Goal: Task Accomplishment & Management: Manage account settings

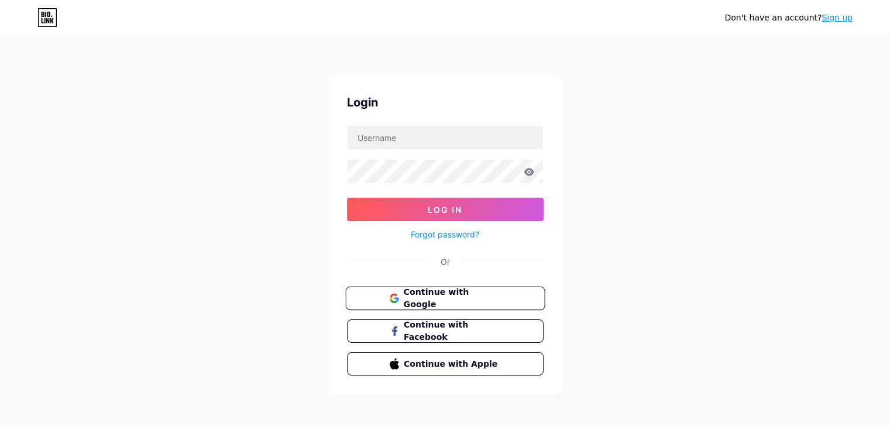
click at [445, 291] on span "Continue with Google" at bounding box center [452, 298] width 98 height 25
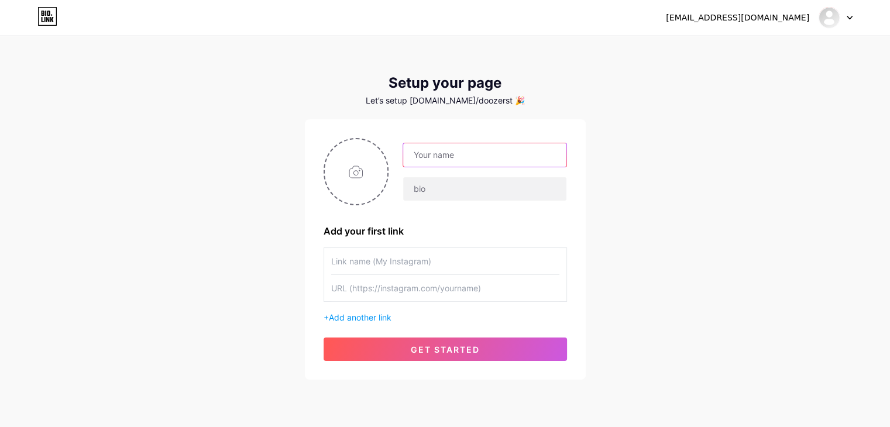
click at [416, 161] on input "text" at bounding box center [484, 154] width 163 height 23
type input "Doozer"
type input "Studios"
click at [390, 266] on input "text" at bounding box center [445, 261] width 228 height 26
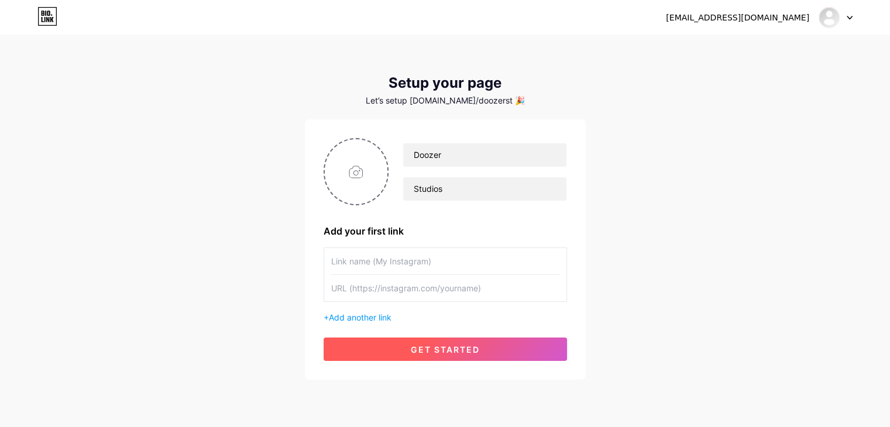
click at [442, 347] on span "get started" at bounding box center [445, 350] width 69 height 10
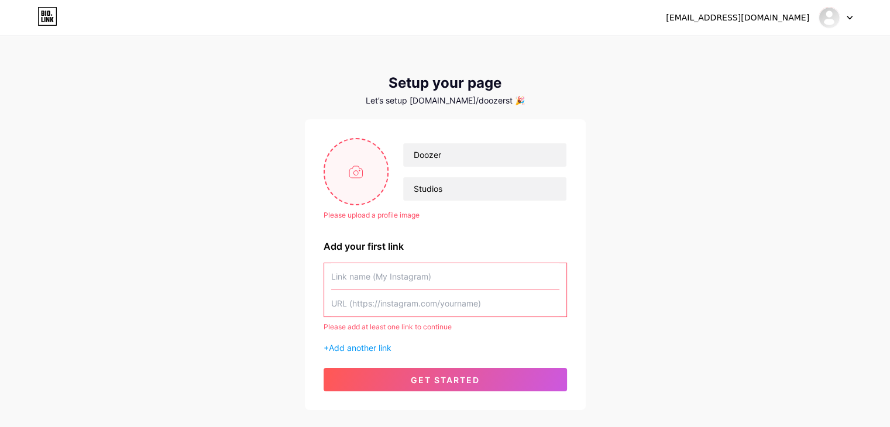
click at [353, 174] on input "file" at bounding box center [356, 171] width 63 height 65
type input "C:\fakepath\Screenshot 2025-08-15 155633.png"
click at [355, 278] on input "text" at bounding box center [445, 276] width 228 height 26
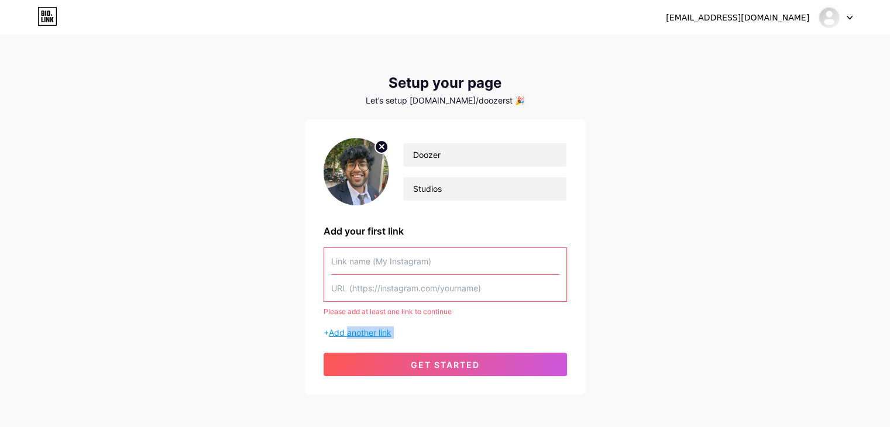
drag, startPoint x: 361, startPoint y: 345, endPoint x: 346, endPoint y: 332, distance: 19.1
click at [346, 332] on div "Doozer Studios Add your first link Please add at least one link to continue + A…" at bounding box center [444, 257] width 243 height 238
click at [346, 332] on span "Add another link" at bounding box center [360, 333] width 63 height 10
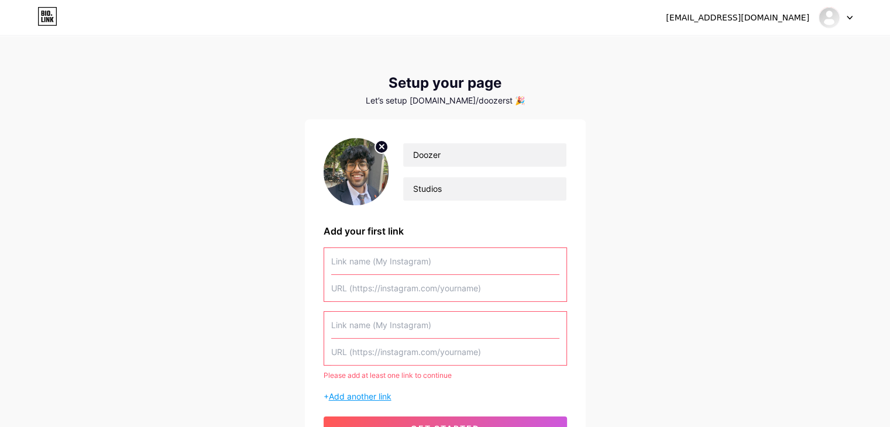
scroll to position [40, 0]
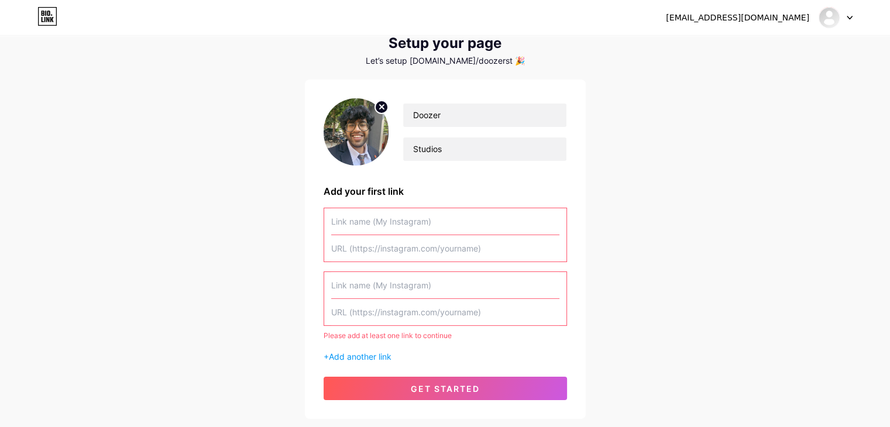
click at [355, 222] on input "text" at bounding box center [445, 221] width 228 height 26
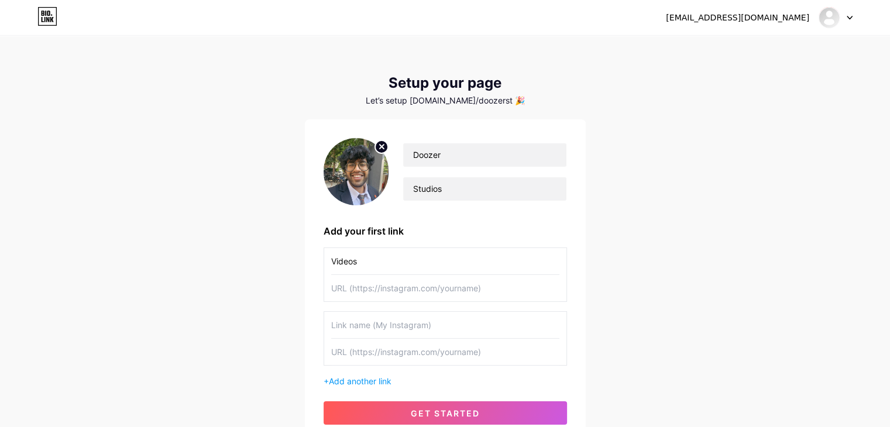
click at [374, 258] on input "Videos" at bounding box center [445, 261] width 228 height 26
type input "Videos Samples"
click at [377, 281] on input "text" at bounding box center [445, 288] width 228 height 26
paste input "https://drive.google.com/drive/folders/1M9tY_Xk9bjANWeeANVqxZJA9IMVqyAKl?usp=sh…"
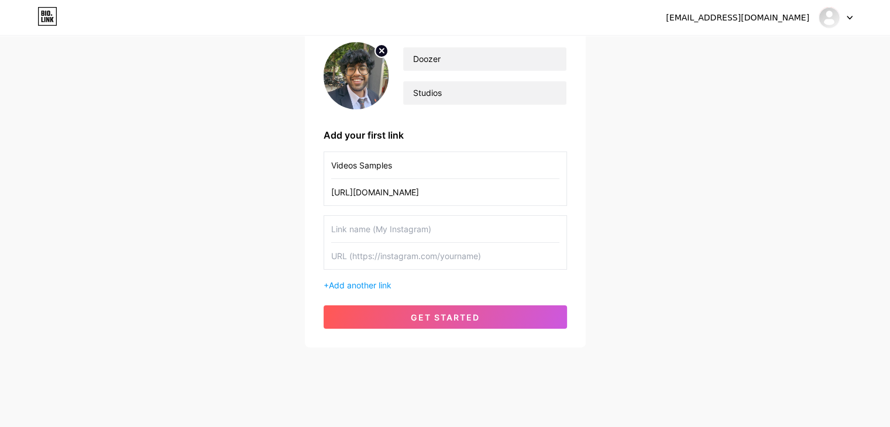
scroll to position [100, 0]
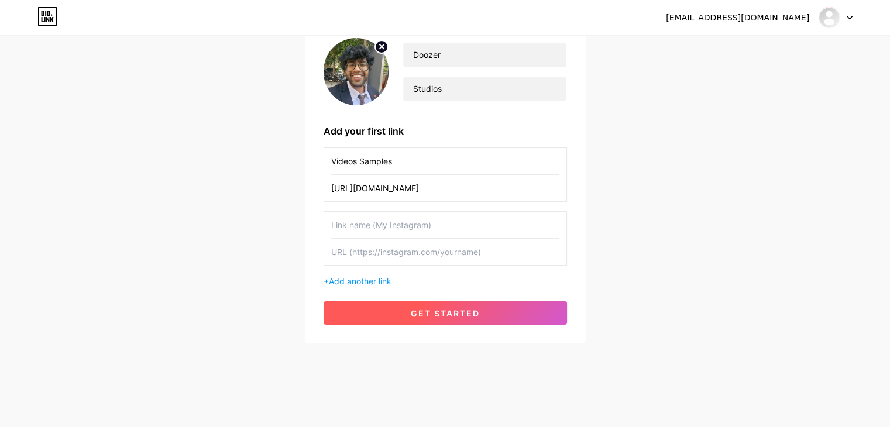
type input "https://drive.google.com/drive/folders/1M9tY_Xk9bjANWeeANVqxZJA9IMVqyAKl?usp=sh…"
click at [430, 305] on button "get started" at bounding box center [444, 312] width 243 height 23
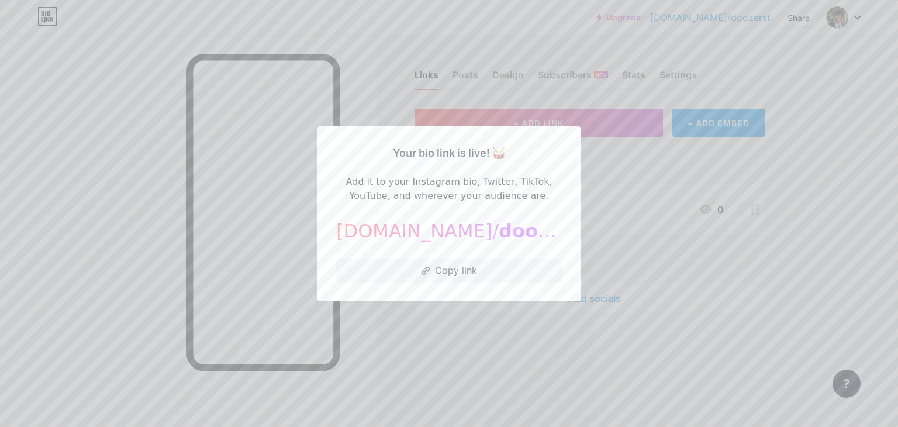
click at [476, 323] on div at bounding box center [449, 213] width 898 height 427
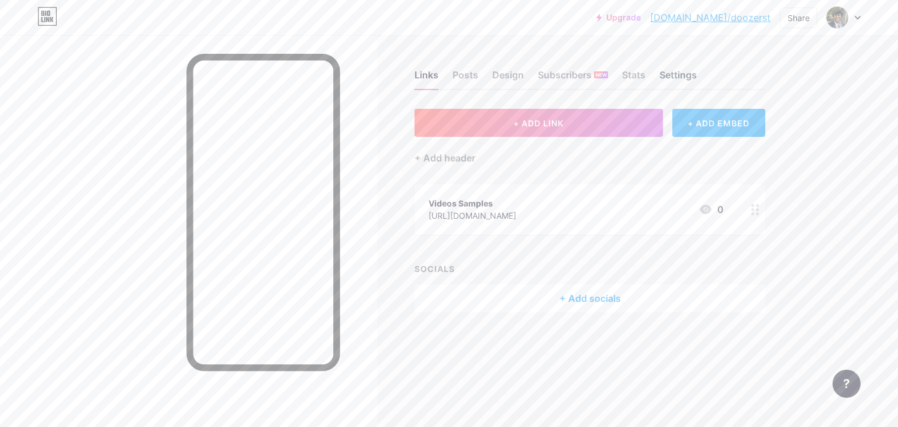
click at [691, 77] on div "Settings" at bounding box center [678, 78] width 37 height 21
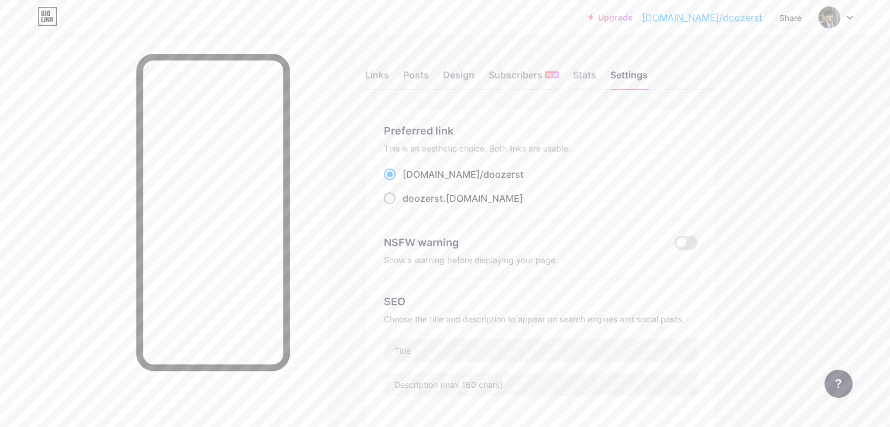
click at [487, 205] on div "doozerst .bio.link" at bounding box center [462, 198] width 120 height 14
click at [410, 205] on input "doozerst .bio.link" at bounding box center [406, 209] width 8 height 8
radio input "true"
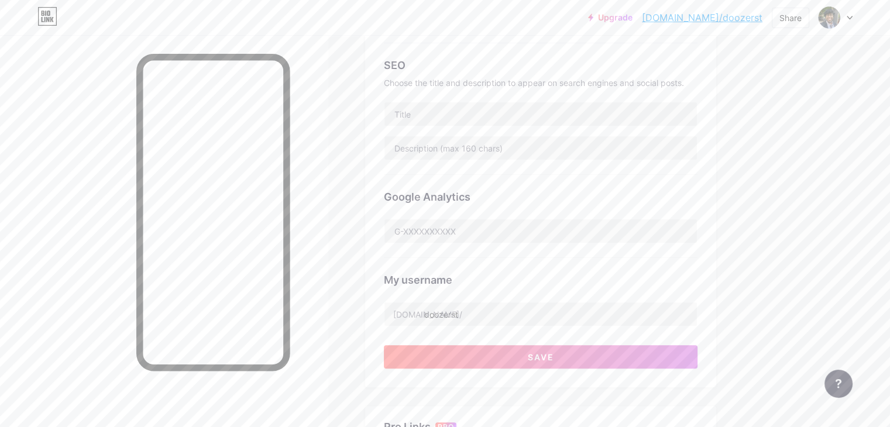
scroll to position [236, 0]
click at [523, 314] on input "doozerst" at bounding box center [540, 313] width 312 height 23
type input "doozerstudios"
click at [554, 352] on span "Save" at bounding box center [541, 357] width 26 height 10
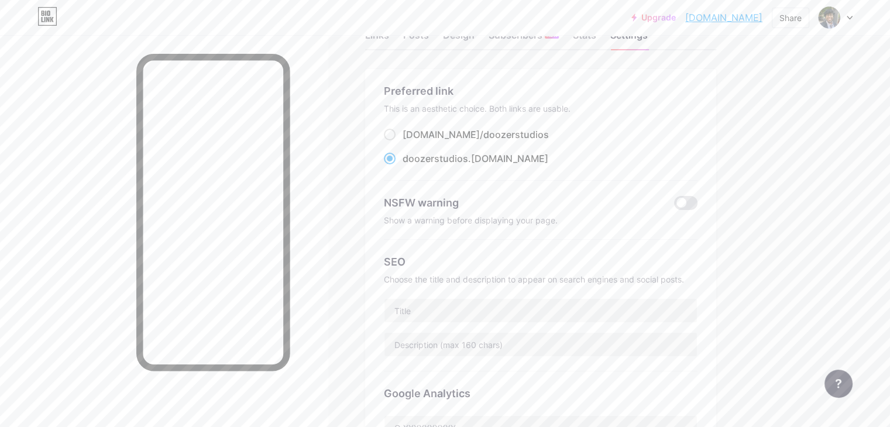
scroll to position [0, 0]
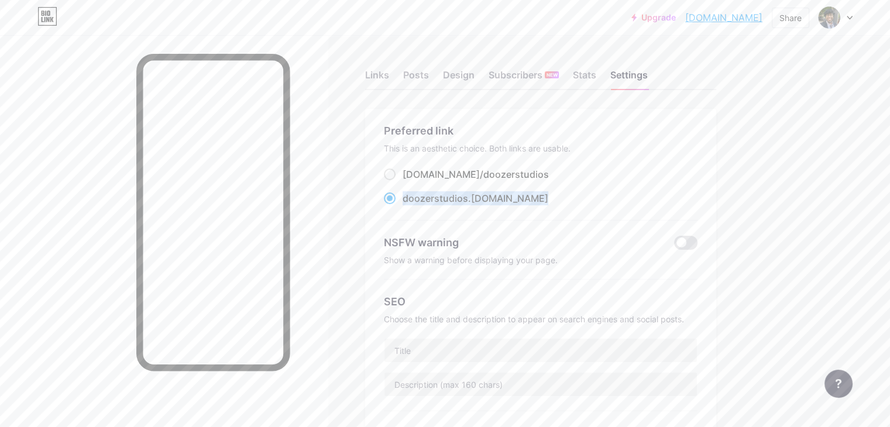
drag, startPoint x: 562, startPoint y: 188, endPoint x: 451, endPoint y: 195, distance: 110.8
click at [451, 195] on div "bio.link/ doozerstudios doozerstudios .bio.link" at bounding box center [541, 186] width 314 height 39
copy label "doozerstudios .bio.link"
click at [849, 12] on div at bounding box center [835, 17] width 34 height 21
